Goal: Task Accomplishment & Management: Use online tool/utility

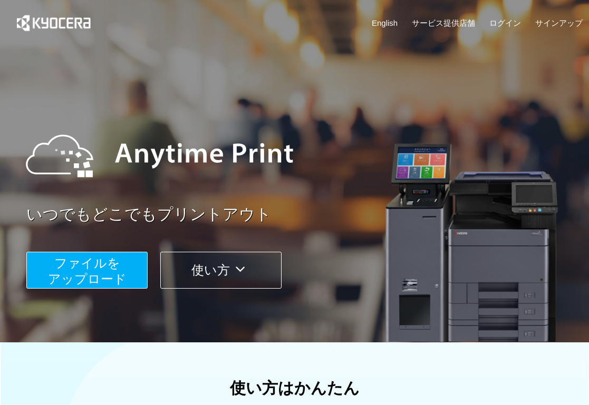
click at [67, 268] on span "ファイルを ​​アップロード" at bounding box center [87, 271] width 79 height 30
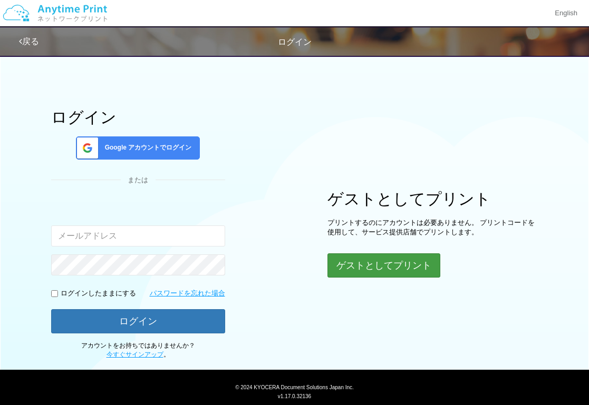
click at [379, 275] on button "ゲストとしてプリント" at bounding box center [383, 266] width 113 height 24
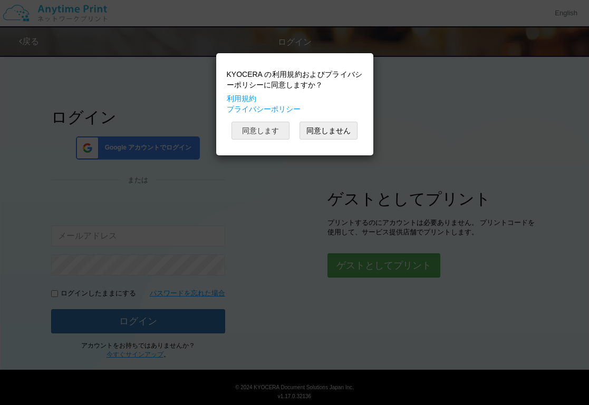
click at [275, 123] on button "同意します" at bounding box center [260, 131] width 58 height 18
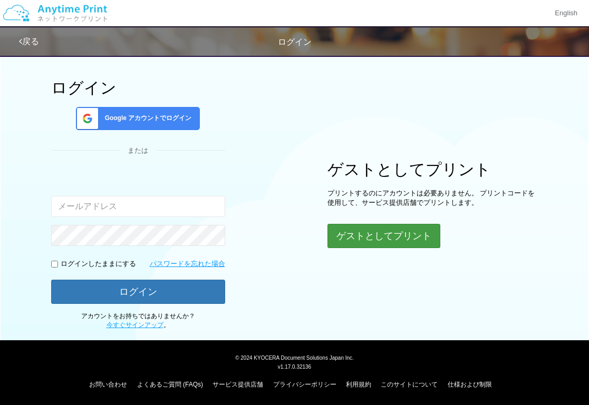
scroll to position [29, 0]
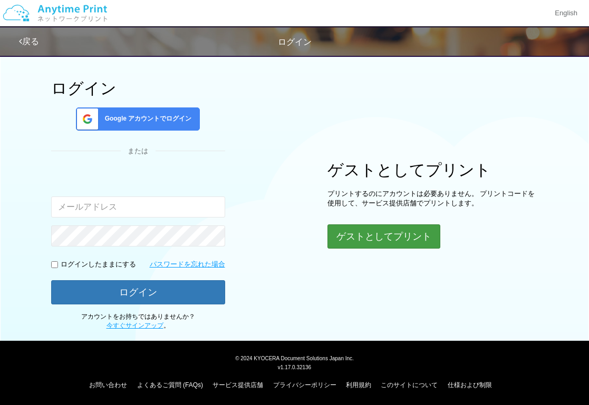
click at [361, 237] on button "ゲストとしてプリント" at bounding box center [383, 237] width 113 height 24
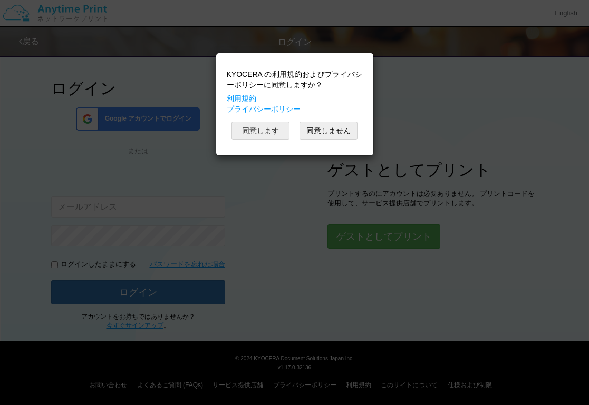
click at [278, 136] on button "同意します" at bounding box center [260, 131] width 58 height 18
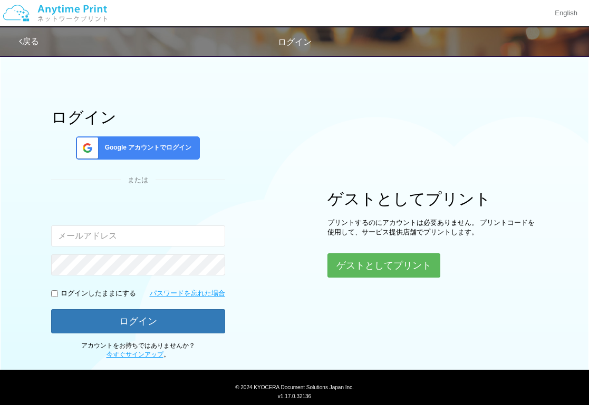
scroll to position [0, 0]
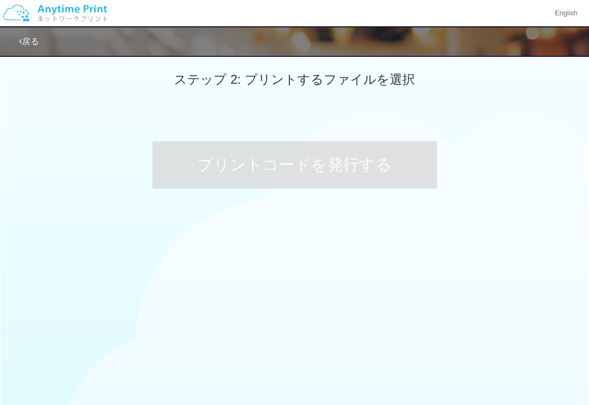
click at [23, 39] on link "戻る" at bounding box center [29, 41] width 20 height 9
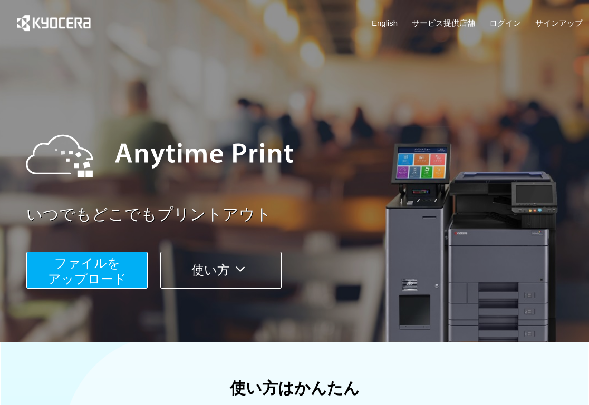
click at [114, 268] on span "ファイルを ​​アップロード" at bounding box center [87, 271] width 79 height 30
click at [80, 270] on button "ファイルを ​​アップロード" at bounding box center [86, 270] width 121 height 37
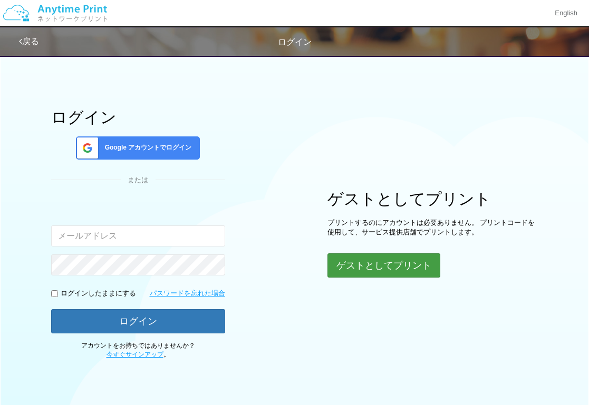
click at [360, 266] on button "ゲストとしてプリント" at bounding box center [383, 266] width 113 height 24
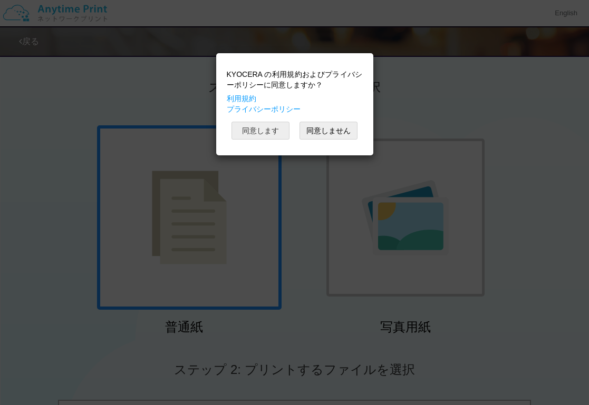
click at [274, 129] on button "同意します" at bounding box center [260, 131] width 58 height 18
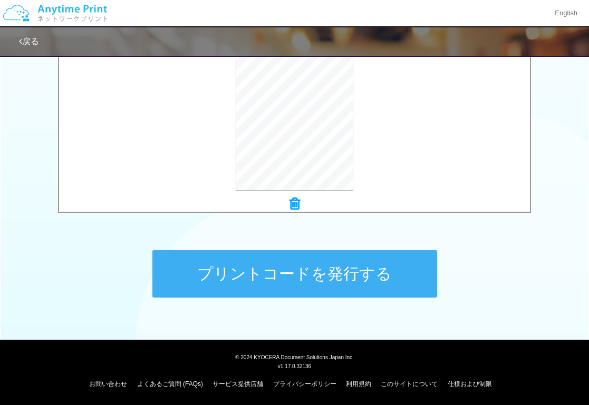
scroll to position [396, 0]
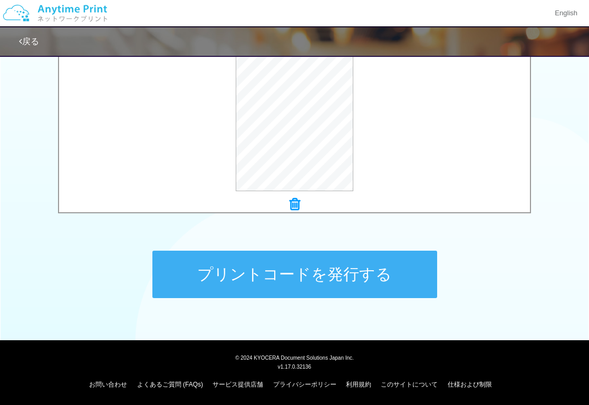
click at [250, 285] on button "プリントコードを発行する" at bounding box center [294, 274] width 285 height 47
